Goal: Task Accomplishment & Management: Use online tool/utility

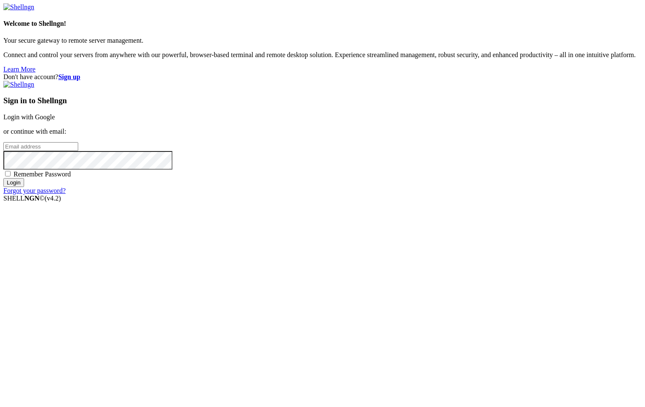
click at [78, 151] on input "email" at bounding box center [40, 146] width 75 height 9
type input "mutukuyobi@gmail.com"
click at [340, 195] on div "Sign in to Shellngn Login with Google or continue with email: mutukuyobi@gmail.…" at bounding box center [322, 138] width 639 height 114
click at [71, 178] on span "Remember Password" at bounding box center [43, 173] width 58 height 7
click at [11, 176] on input "Remember Password" at bounding box center [7, 173] width 5 height 5
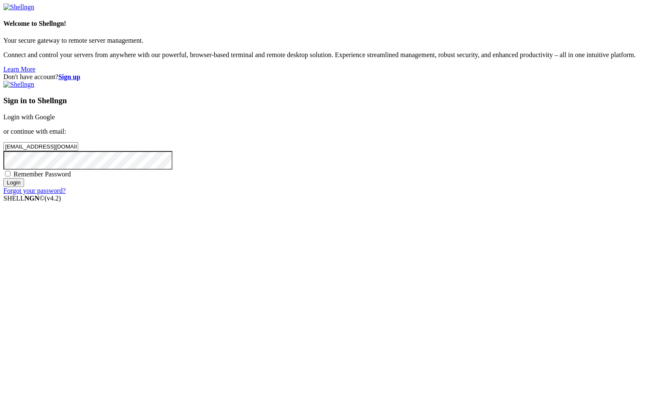
checkbox input "true"
click at [24, 187] on input "Login" at bounding box center [13, 182] width 21 height 9
click at [78, 151] on input "mutukuyobi@gmail.com" at bounding box center [40, 146] width 75 height 9
type input "[EMAIL_ADDRESS][DOMAIN_NAME]"
click at [24, 195] on input "Login" at bounding box center [13, 190] width 21 height 9
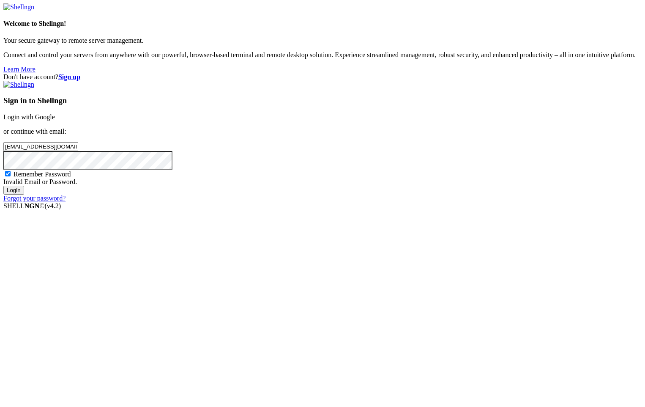
click at [24, 195] on input "Login" at bounding box center [13, 190] width 21 height 9
click at [80, 73] on strong "Sign up" at bounding box center [69, 76] width 22 height 7
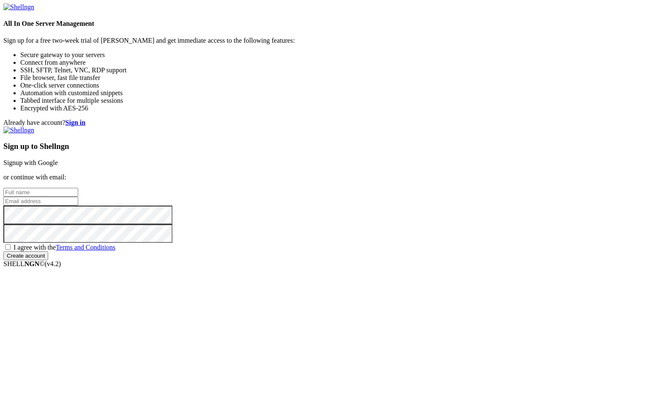
click at [78, 188] on input "text" at bounding box center [40, 192] width 75 height 9
type input "[PERSON_NAME]"
click at [78, 200] on input "email" at bounding box center [40, 201] width 75 height 9
type input "[EMAIL_ADDRESS][DOMAIN_NAME]"
click at [115, 251] on span "I agree with the Terms and Conditions" at bounding box center [65, 247] width 102 height 7
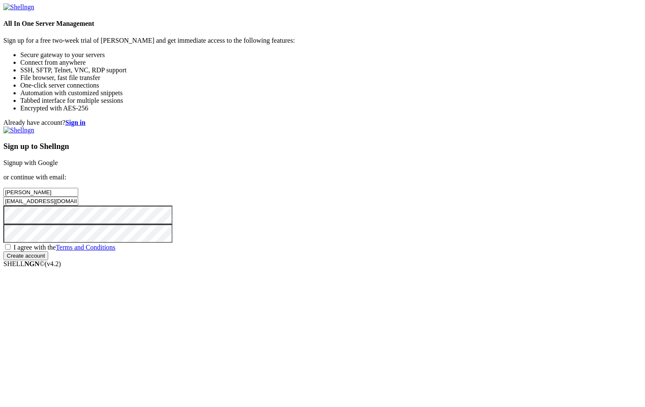
click at [11, 250] on input "I agree with the Terms and Conditions" at bounding box center [7, 246] width 5 height 5
checkbox input "true"
click at [48, 260] on input "Create account" at bounding box center [25, 255] width 45 height 9
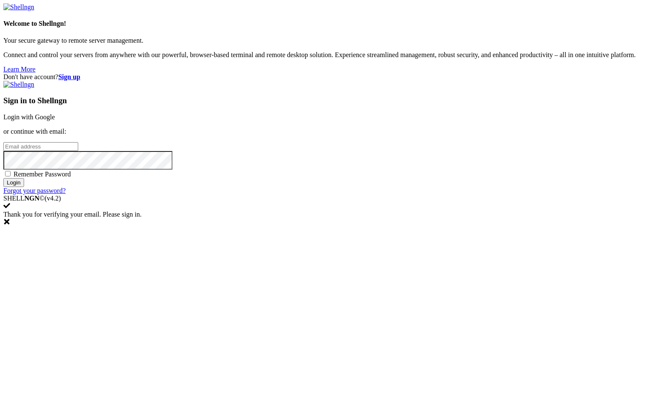
type input "[EMAIL_ADDRESS][DOMAIN_NAME]"
click at [24, 187] on input "Login" at bounding box center [13, 182] width 21 height 9
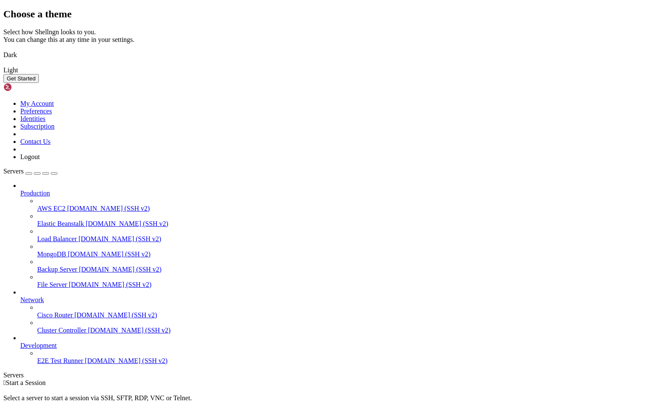
click at [3, 49] on img at bounding box center [3, 49] width 0 height 0
click at [39, 83] on button "Get Started" at bounding box center [21, 78] width 36 height 9
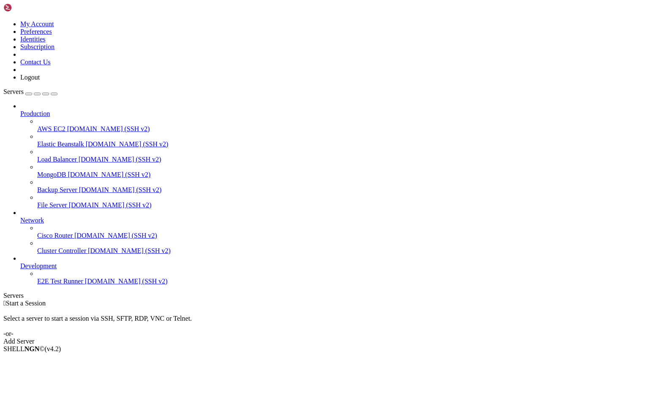
click at [381, 337] on div "Add Server" at bounding box center [322, 341] width 639 height 8
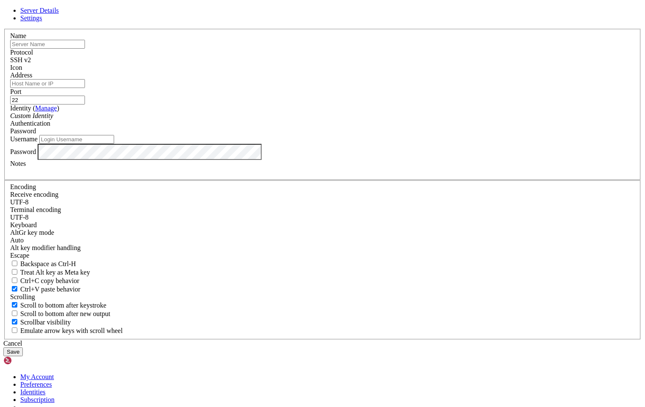
click at [373, 340] on div "Cancel" at bounding box center [322, 344] width 639 height 8
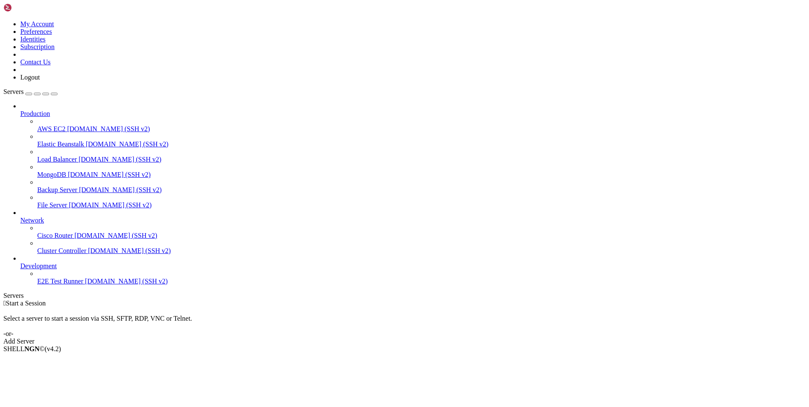
click at [50, 110] on span "Production" at bounding box center [35, 113] width 30 height 7
click at [462, 337] on div "Add Server" at bounding box center [404, 341] width 802 height 8
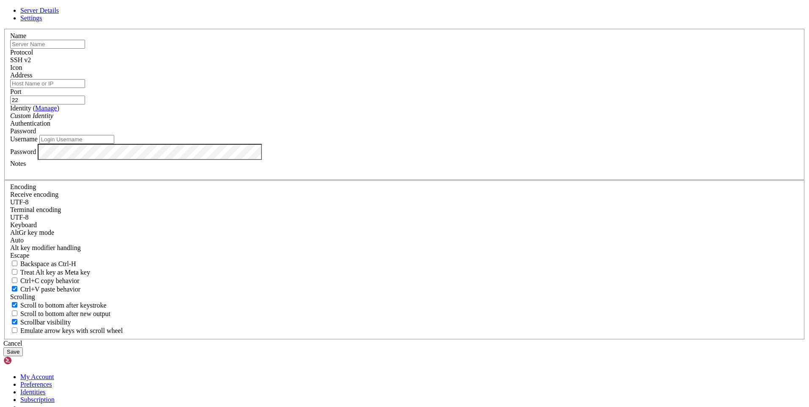
click at [85, 49] on input "text" at bounding box center [47, 44] width 75 height 9
click at [85, 88] on input "Address" at bounding box center [47, 83] width 75 height 9
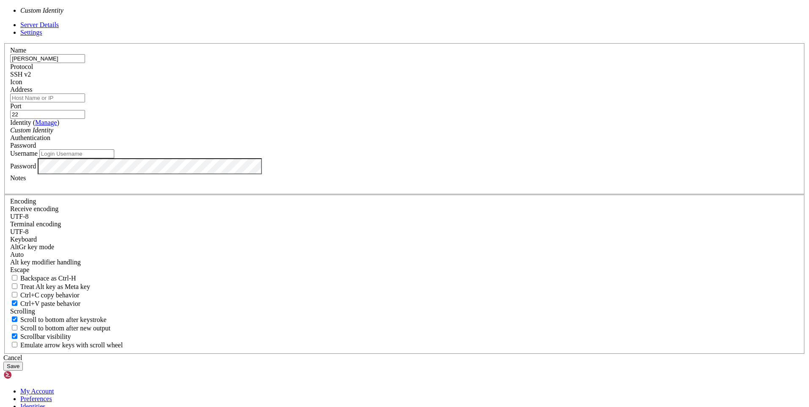
click at [364, 134] on div "Custom Identity" at bounding box center [404, 130] width 788 height 8
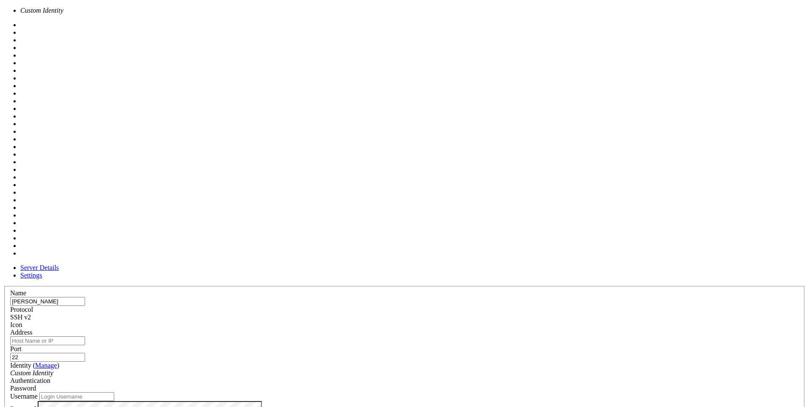
click at [10, 329] on span at bounding box center [10, 329] width 0 height 0
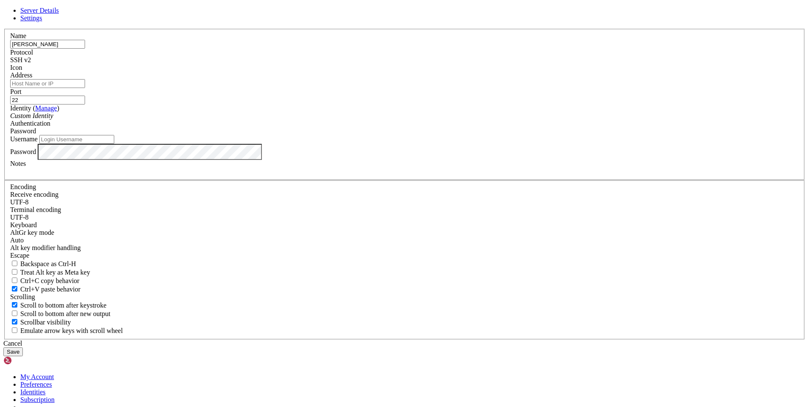
click at [85, 49] on input "[PERSON_NAME]" at bounding box center [47, 44] width 75 height 9
type input "b"
type input "overthewire"
click at [85, 88] on input "Address" at bounding box center [47, 83] width 75 height 9
type input "[DOMAIN_NAME]"
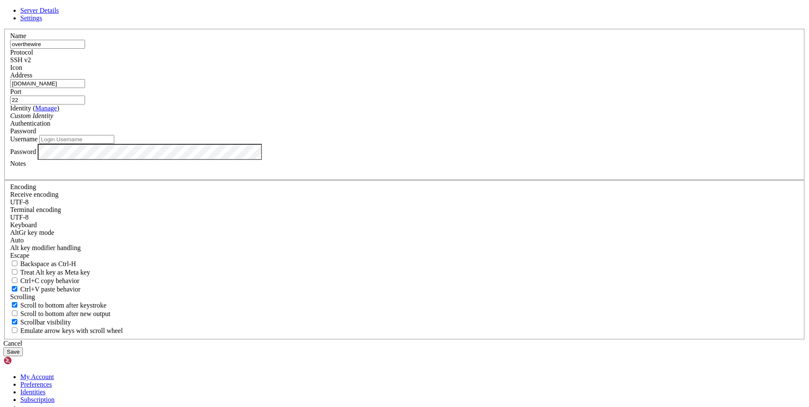
click at [411, 120] on div "Custom Identity" at bounding box center [404, 116] width 788 height 8
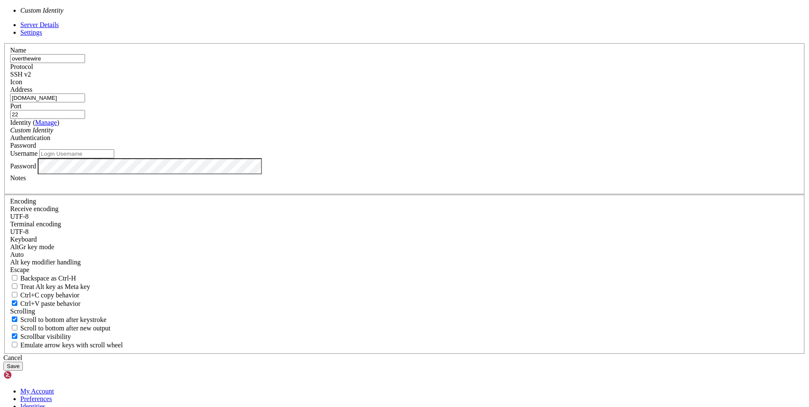
click at [57, 126] on link "Manage" at bounding box center [46, 122] width 22 height 7
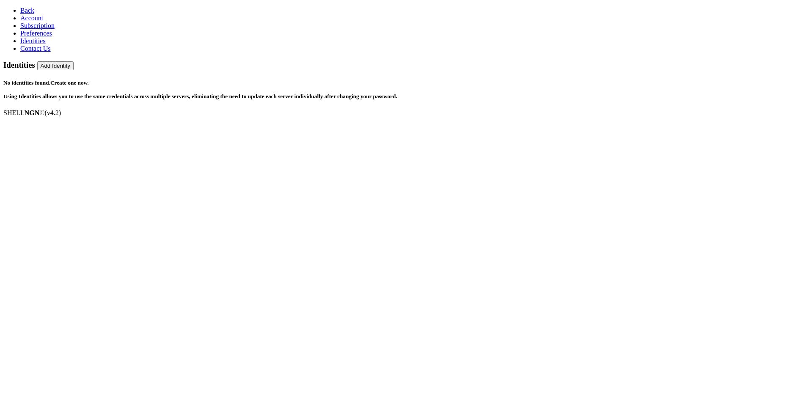
click at [20, 8] on icon at bounding box center [20, 10] width 0 height 7
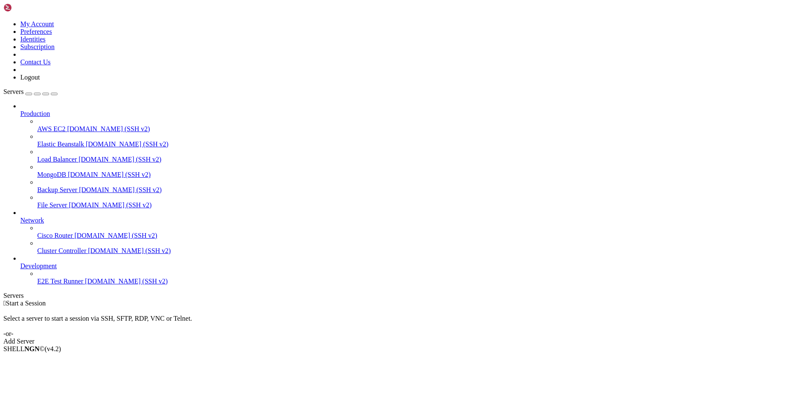
click at [455, 337] on div "Add Server" at bounding box center [404, 341] width 802 height 8
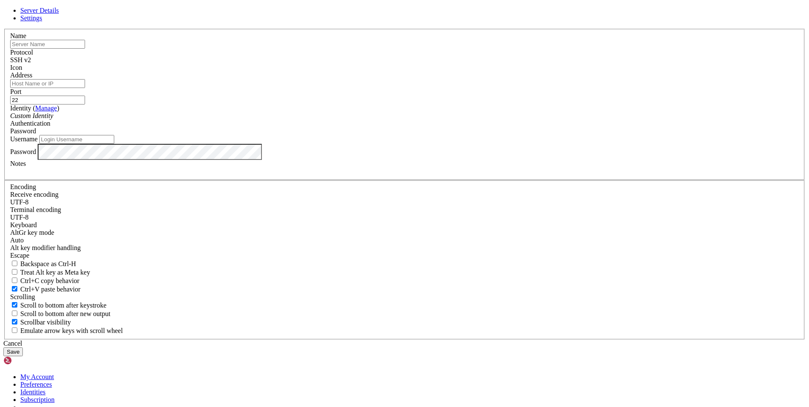
click at [23, 347] on button "Save" at bounding box center [12, 351] width 19 height 9
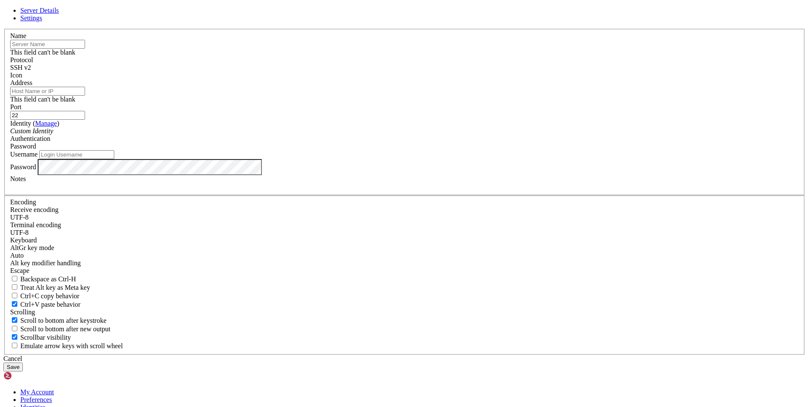
click at [85, 49] on input "text" at bounding box center [47, 44] width 75 height 9
type input "overthewire"
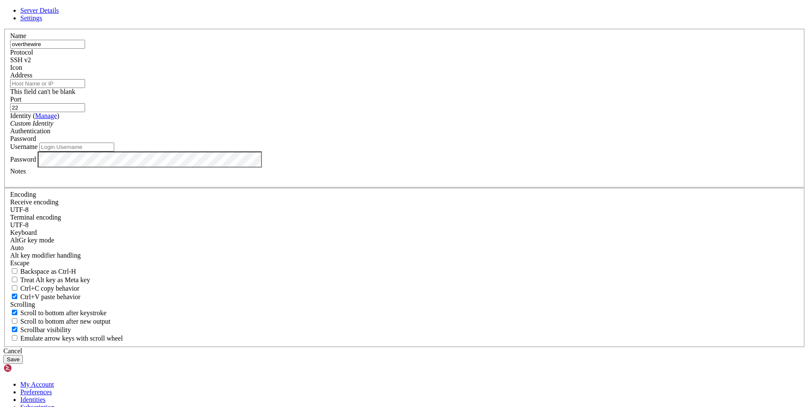
click at [85, 88] on input "Address" at bounding box center [47, 83] width 75 height 9
type input "[DOMAIN_NAME]"
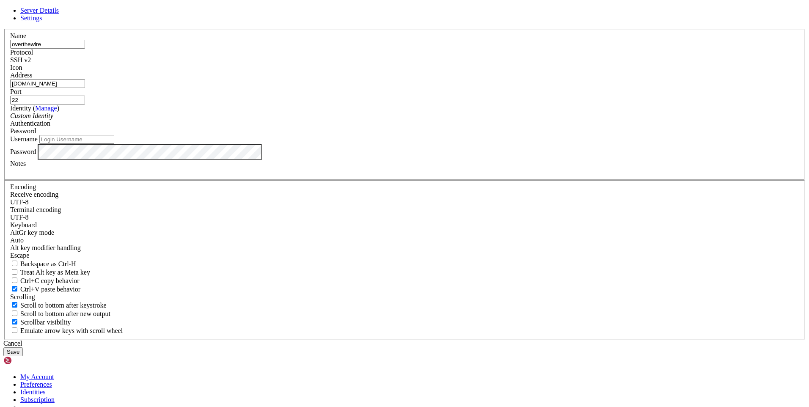
click at [23, 347] on button "Save" at bounding box center [12, 351] width 19 height 9
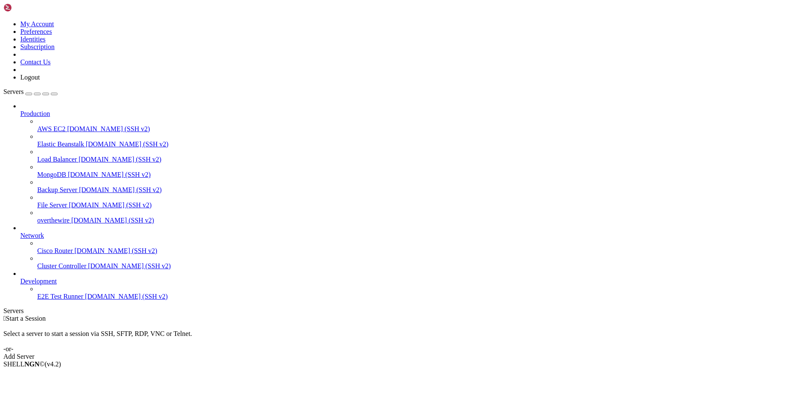
click at [29, 94] on div "button" at bounding box center [29, 94] width 0 height 0
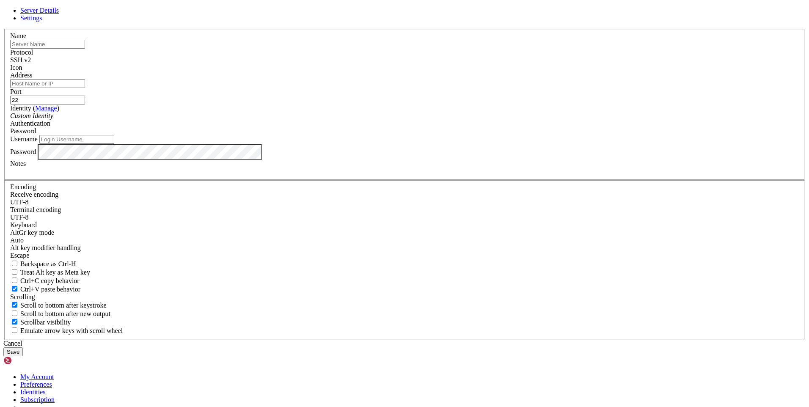
click at [121, 106] on div "Server Details Settings Name Protocol SSH v2 Icon" at bounding box center [404, 181] width 802 height 349
click at [463, 340] on div "Cancel" at bounding box center [404, 344] width 802 height 8
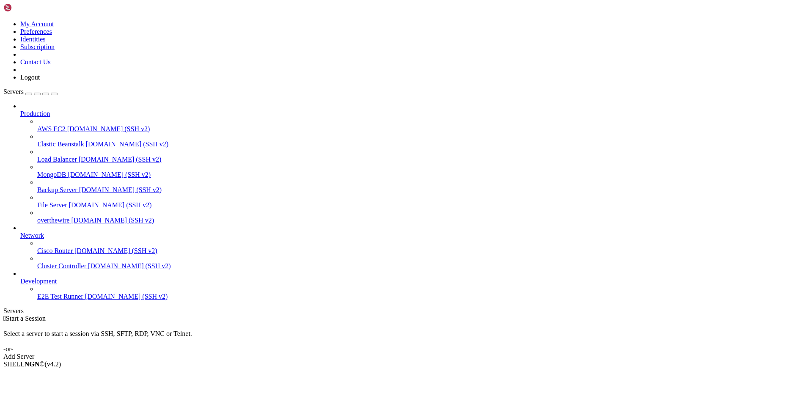
click at [3, 20] on link at bounding box center [3, 20] width 0 height 0
click at [159, 322] on div "Select a server to start a session via SSH, SFTP, RDP, VNC or Telnet. -or-" at bounding box center [404, 337] width 802 height 30
click at [71, 217] on span "[DOMAIN_NAME] (SSH v2)" at bounding box center [112, 220] width 83 height 7
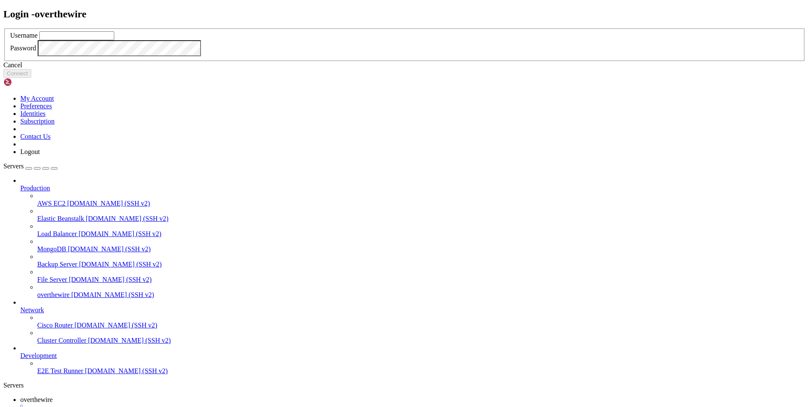
type input "[EMAIL_ADDRESS][DOMAIN_NAME]"
click at [31, 78] on button "Connect" at bounding box center [17, 73] width 28 height 9
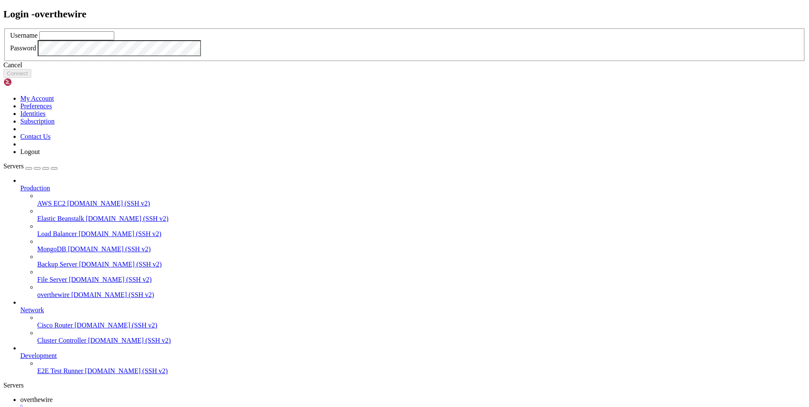
type input "[EMAIL_ADDRESS][DOMAIN_NAME]"
click at [31, 78] on button "Connect" at bounding box center [17, 73] width 28 height 9
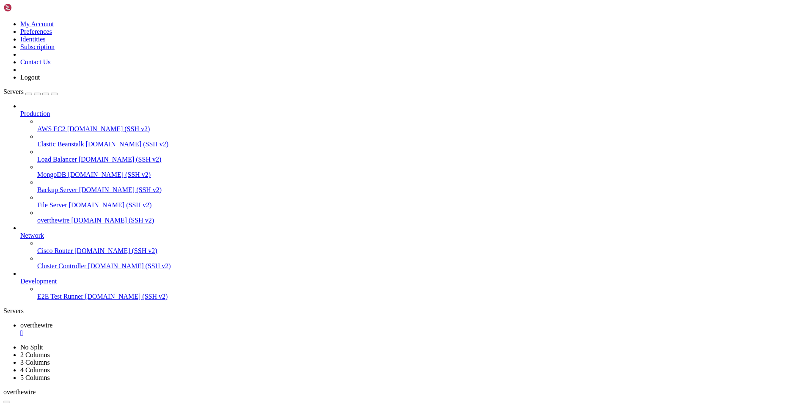
drag, startPoint x: 357, startPoint y: 163, endPoint x: 415, endPoint y: 160, distance: 58.0
drag, startPoint x: 360, startPoint y: 161, endPoint x: 567, endPoint y: 165, distance: 206.8
